Goal: Information Seeking & Learning: Learn about a topic

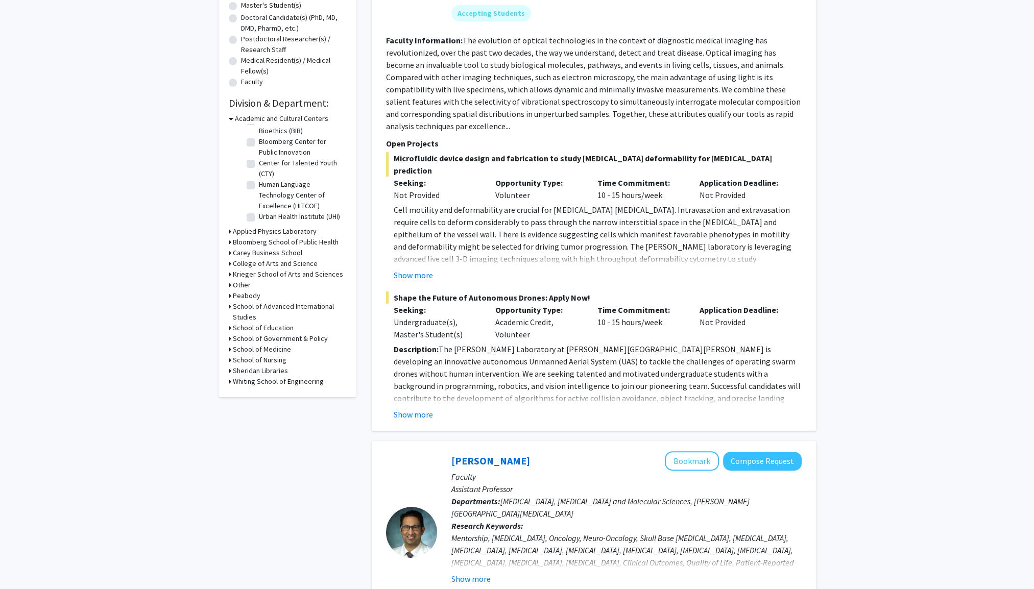
scroll to position [255, 0]
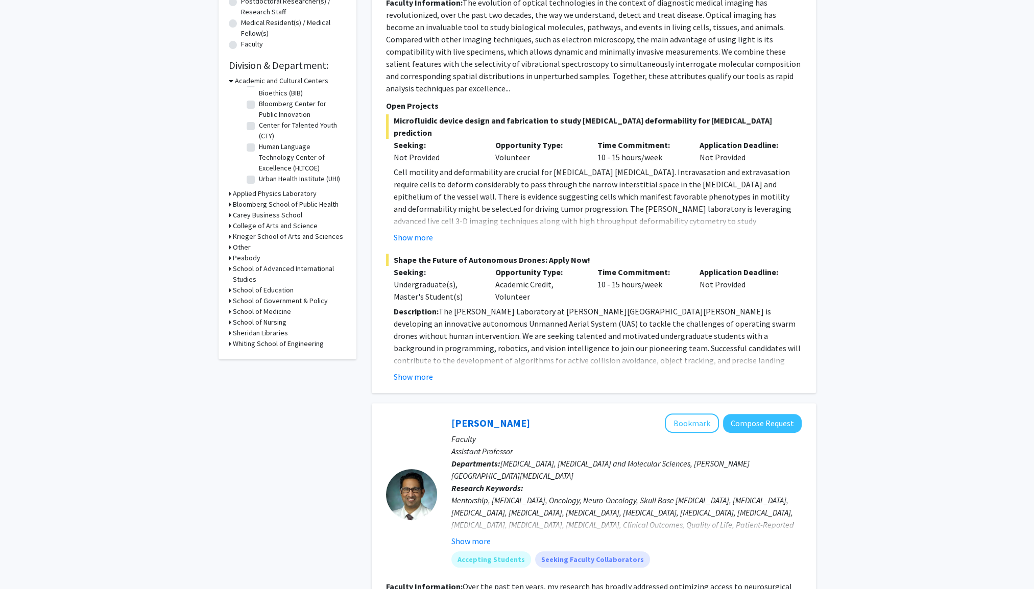
click at [287, 349] on h3 "Whiting School of Engineering" at bounding box center [278, 344] width 91 height 11
click at [275, 385] on label "Applied Mathematics and Statistics" at bounding box center [301, 386] width 85 height 21
click at [266, 383] on input "Applied Mathematics and Statistics" at bounding box center [262, 379] width 7 height 7
checkbox input "true"
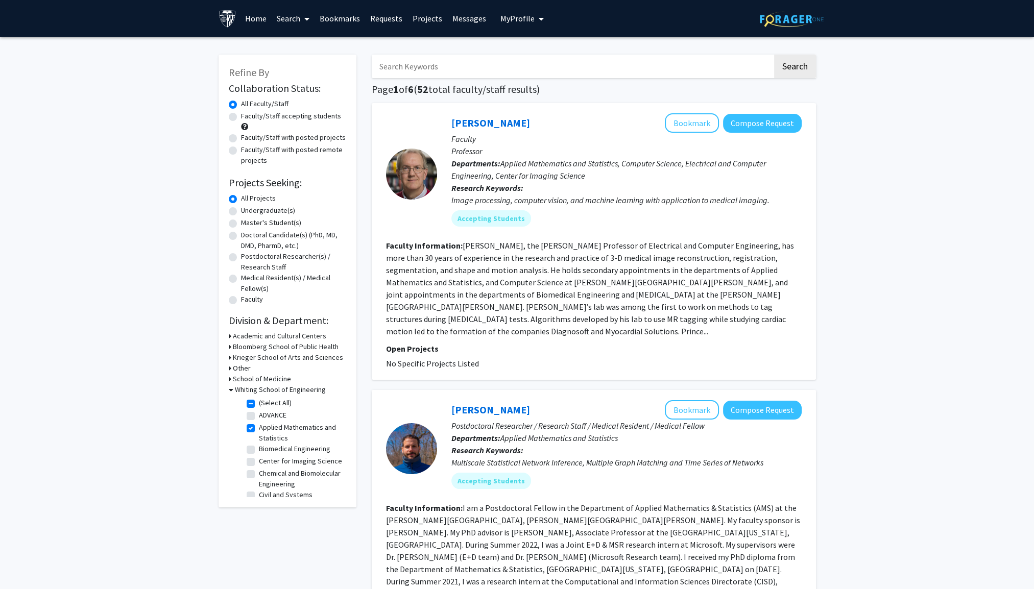
click at [263, 224] on label "Master's Student(s)" at bounding box center [271, 223] width 60 height 11
click at [248, 224] on input "Master's Student(s)" at bounding box center [244, 221] width 7 height 7
radio input "true"
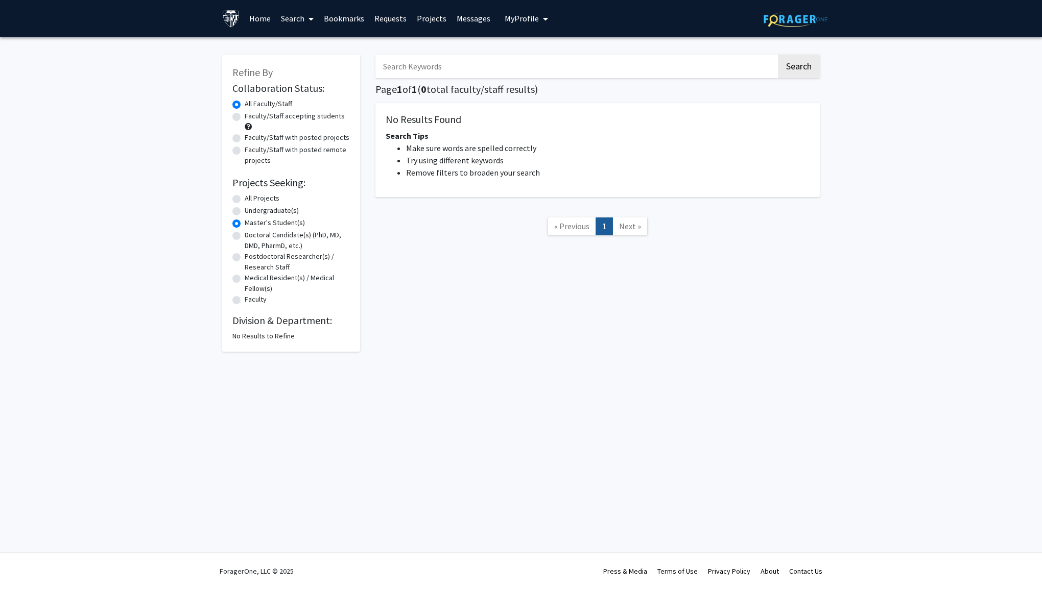
click at [263, 209] on label "Undergraduate(s)" at bounding box center [272, 210] width 54 height 11
click at [251, 209] on input "Undergraduate(s)" at bounding box center [248, 208] width 7 height 7
radio input "true"
click at [260, 197] on label "All Projects" at bounding box center [262, 198] width 35 height 11
click at [251, 197] on input "All Projects" at bounding box center [248, 196] width 7 height 7
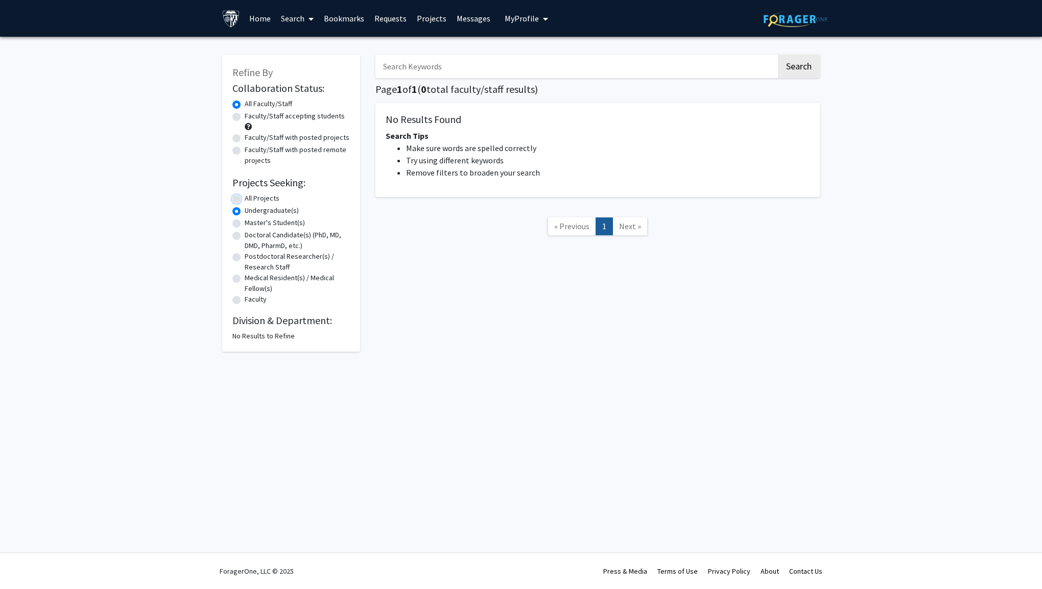
radio input "true"
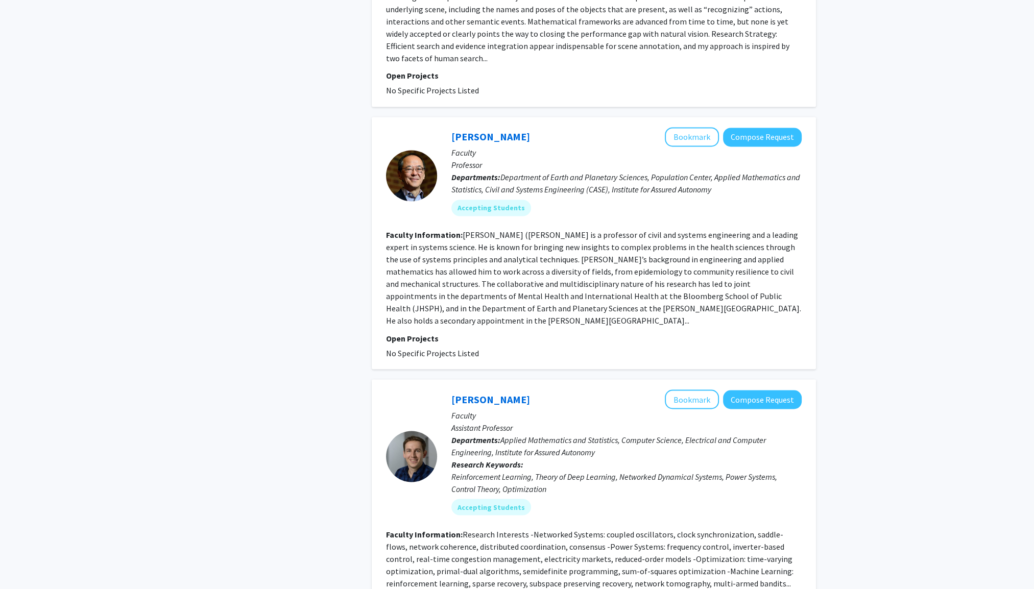
scroll to position [2310, 0]
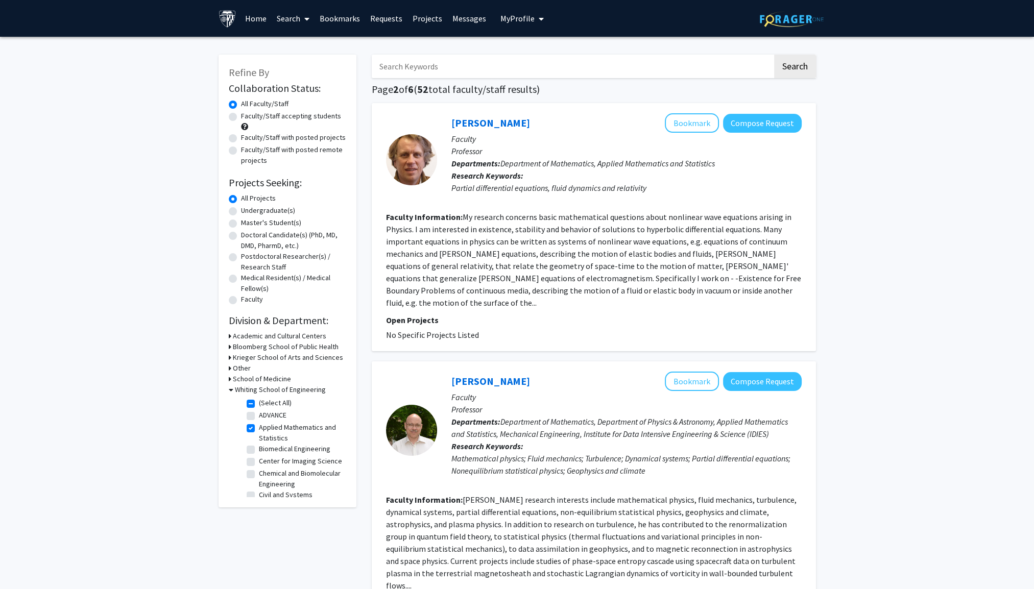
click at [289, 117] on label "Faculty/Staff accepting students" at bounding box center [291, 116] width 100 height 11
click at [248, 117] on input "Faculty/Staff accepting students" at bounding box center [244, 114] width 7 height 7
radio input "true"
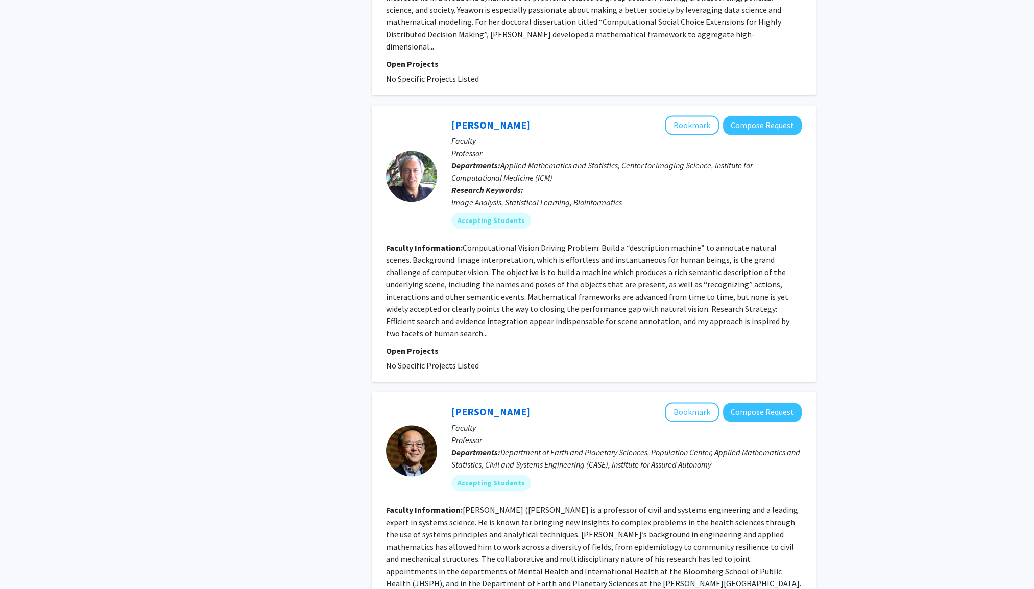
scroll to position [2093, 0]
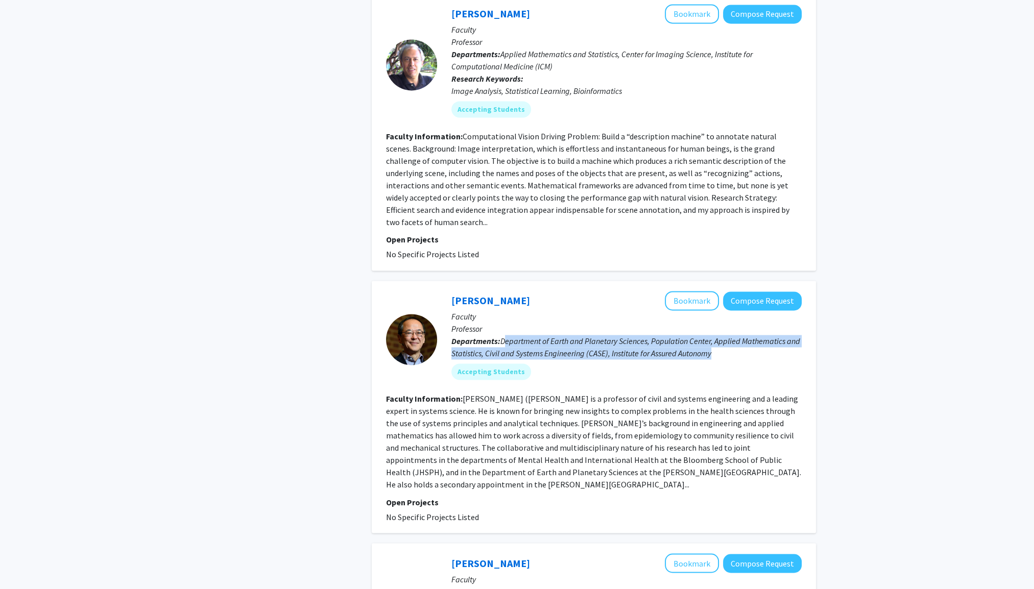
drag, startPoint x: 508, startPoint y: 238, endPoint x: 716, endPoint y: 247, distance: 208.5
click at [716, 335] on p "Departments: Department of Earth and Planetary Sciences, Population Center, App…" at bounding box center [626, 347] width 350 height 25
drag, startPoint x: 716, startPoint y: 247, endPoint x: 686, endPoint y: 279, distance: 43.7
click at [686, 361] on div "Accepting Students" at bounding box center [626, 371] width 354 height 20
click at [801, 335] on p "Departments: Department of Earth and Planetary Sciences, Population Center, App…" at bounding box center [626, 347] width 350 height 25
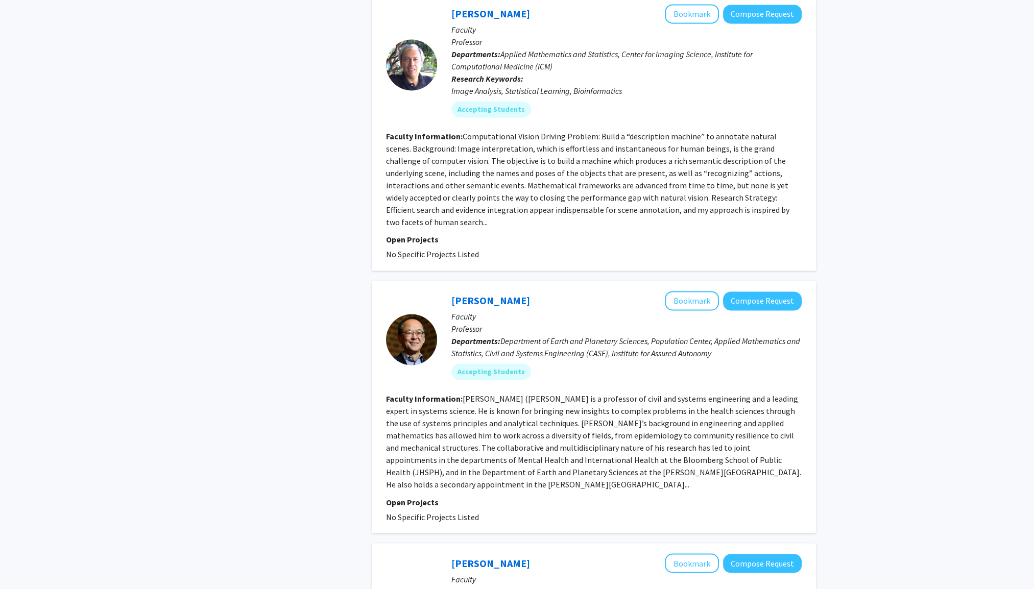
click at [571, 281] on div "[PERSON_NAME] Bookmark Compose Request Faculty Professor Departments: Departmen…" at bounding box center [594, 407] width 444 height 252
